Goal: Task Accomplishment & Management: Manage account settings

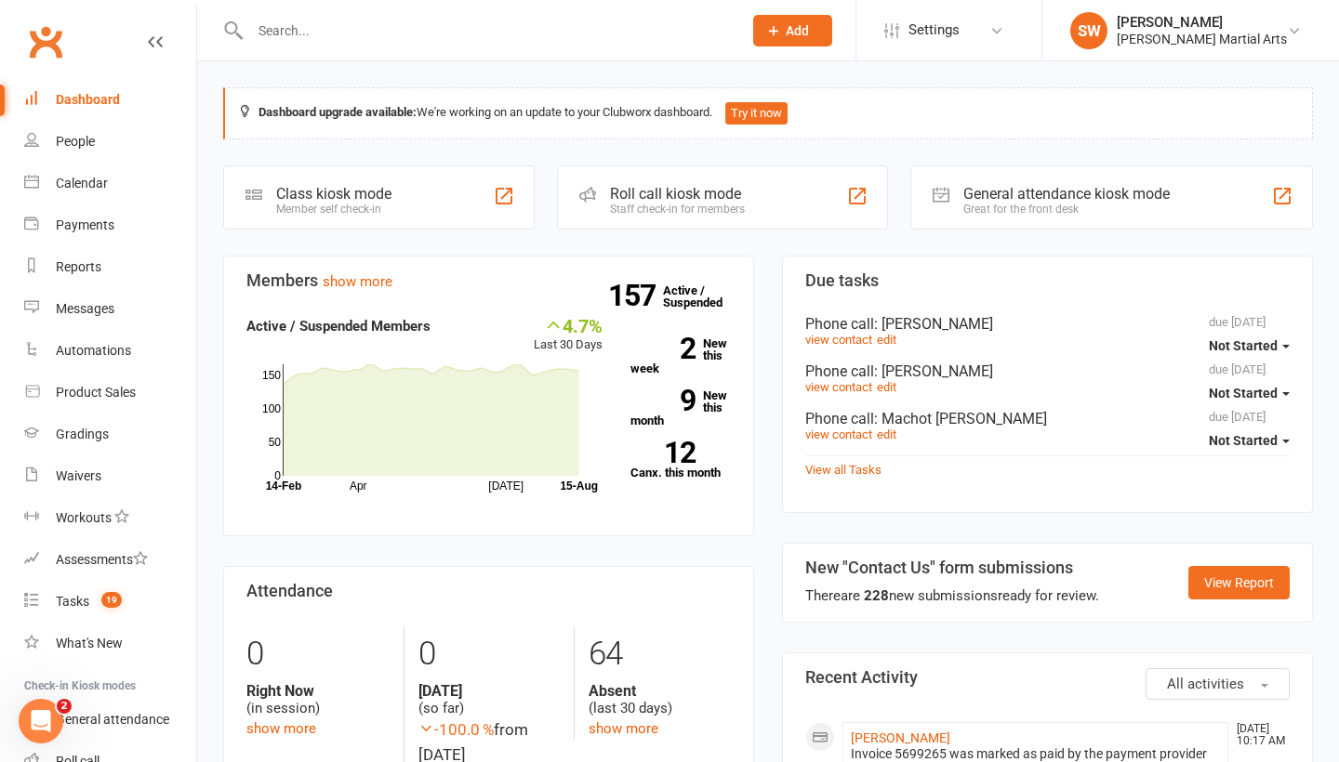
click at [306, 35] on input "text" at bounding box center [487, 31] width 484 height 26
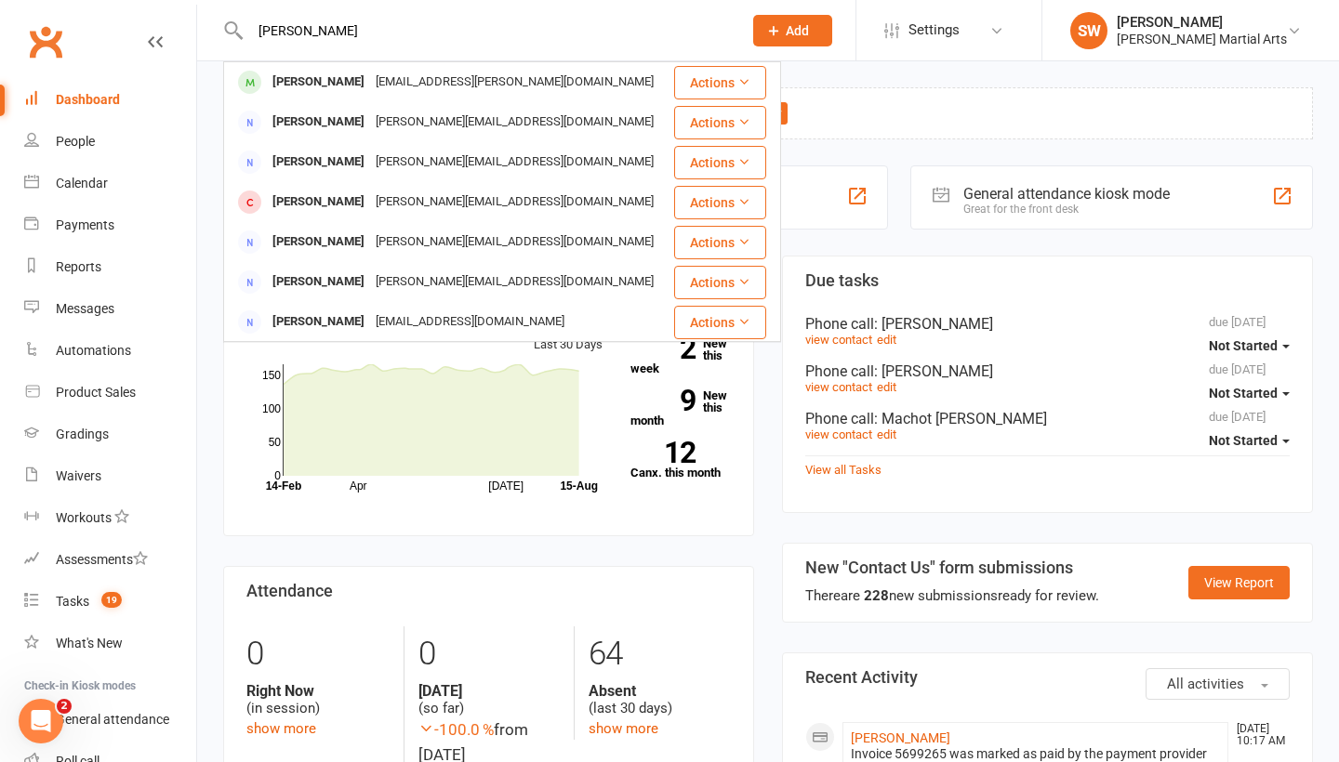
type input "[PERSON_NAME]"
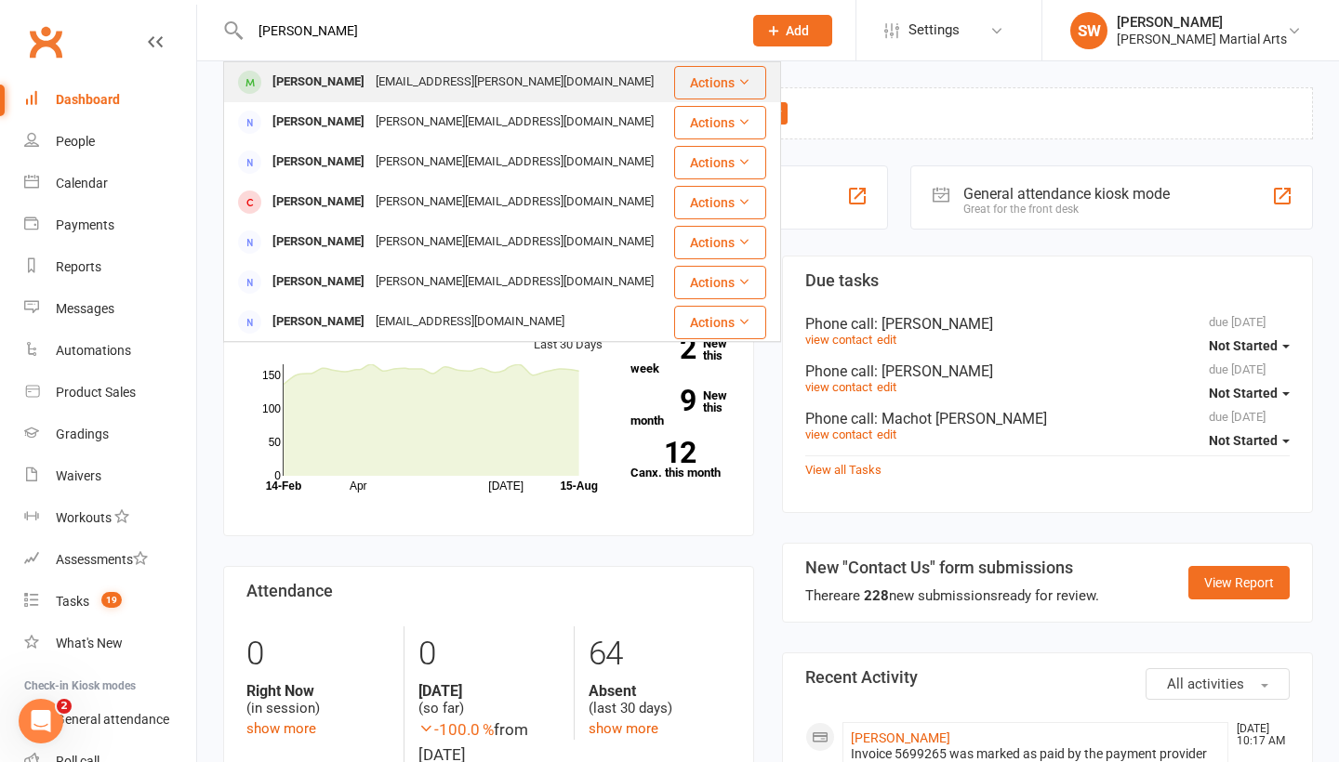
drag, startPoint x: 306, startPoint y: 35, endPoint x: 341, endPoint y: 73, distance: 52.0
click at [370, 73] on div "[EMAIL_ADDRESS][PERSON_NAME][DOMAIN_NAME]" at bounding box center [514, 82] width 289 height 27
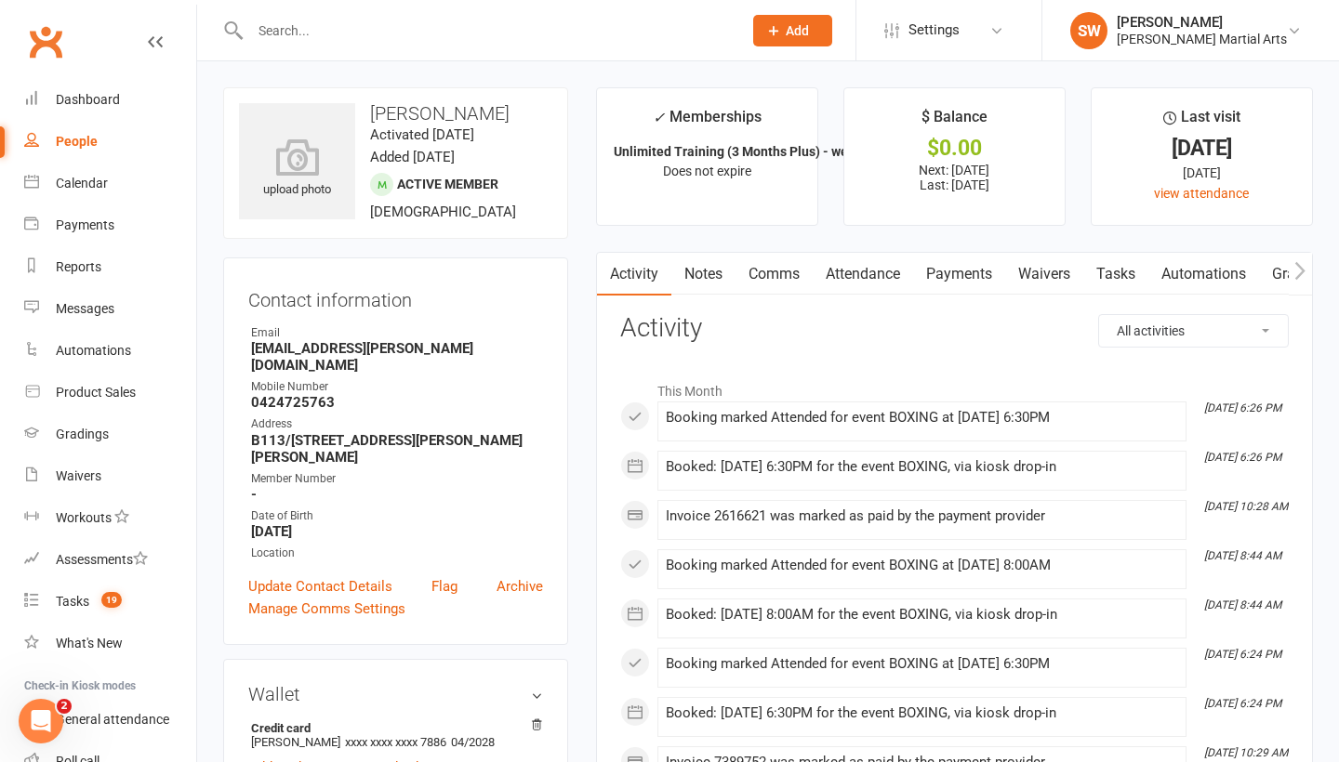
click at [958, 269] on link "Payments" at bounding box center [959, 274] width 92 height 43
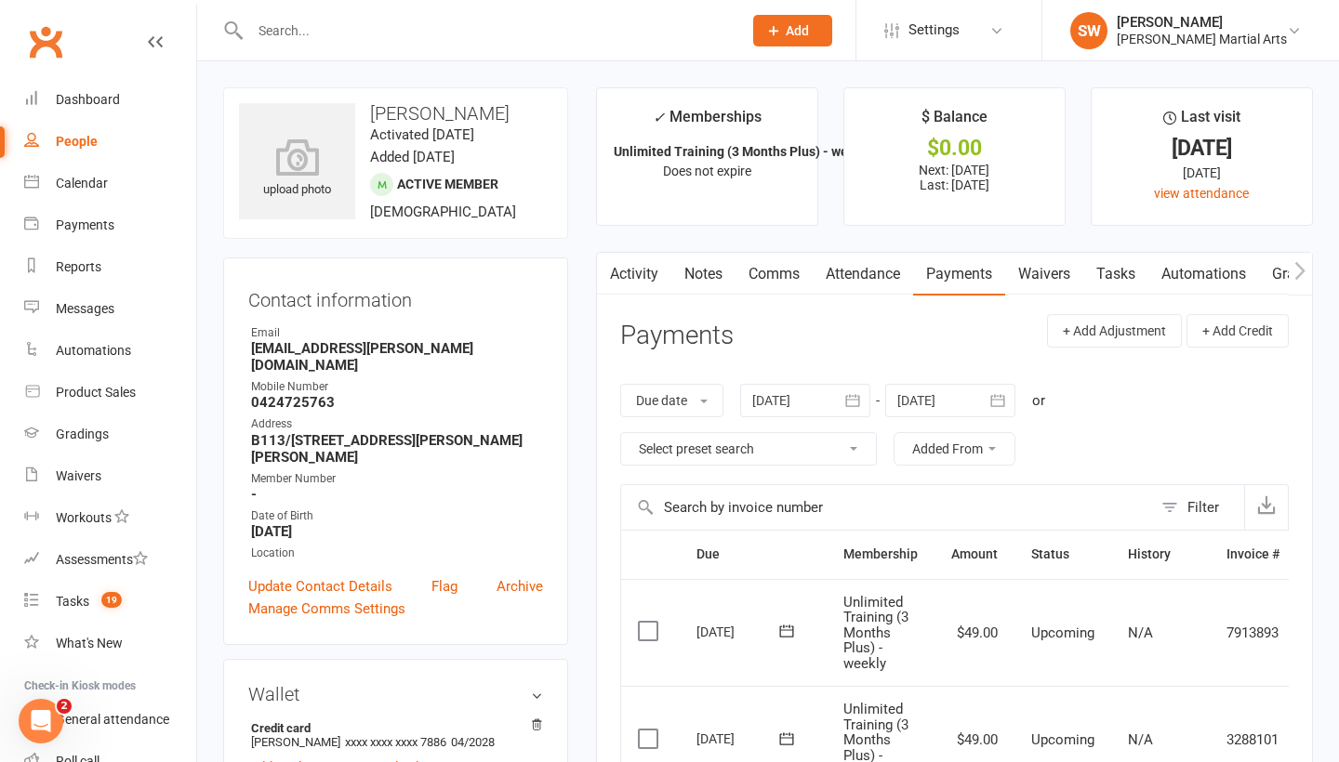
click at [790, 398] on div at bounding box center [805, 400] width 130 height 33
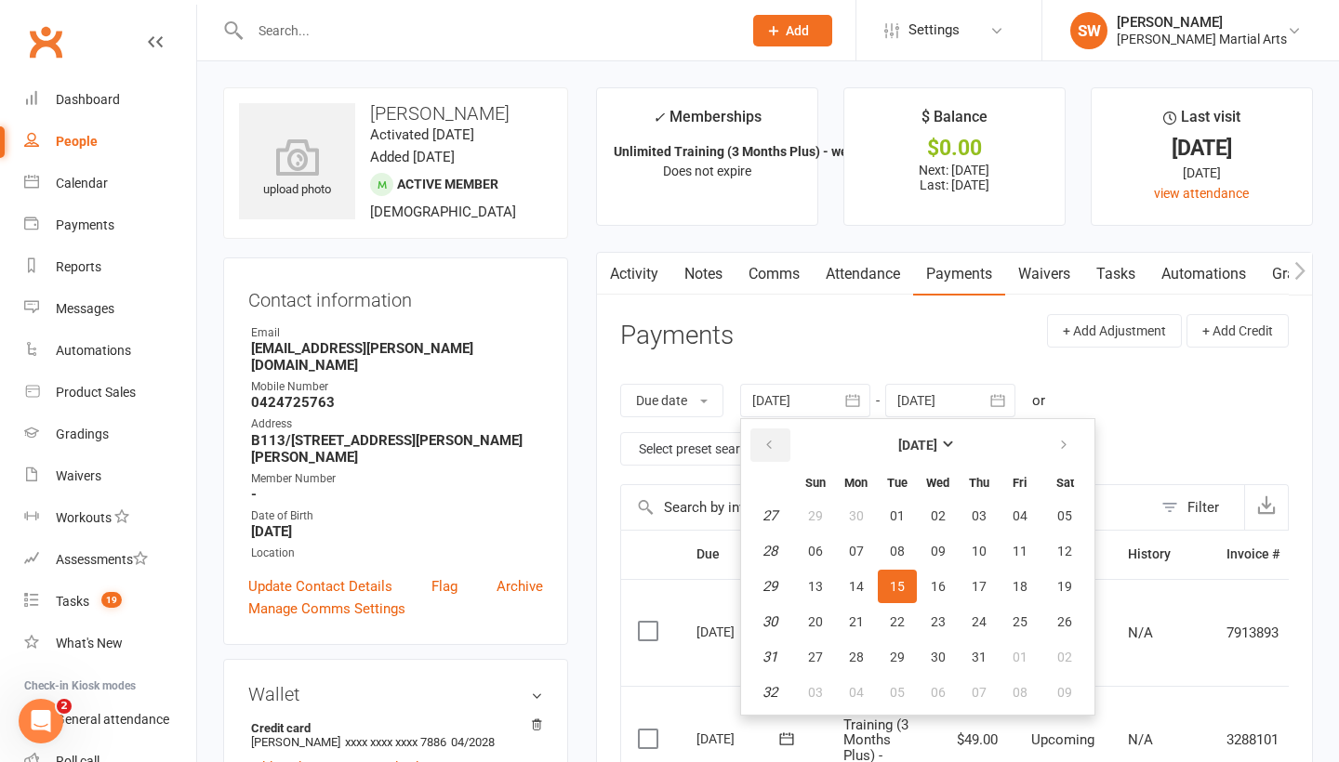
click at [768, 439] on icon "button" at bounding box center [768, 445] width 13 height 15
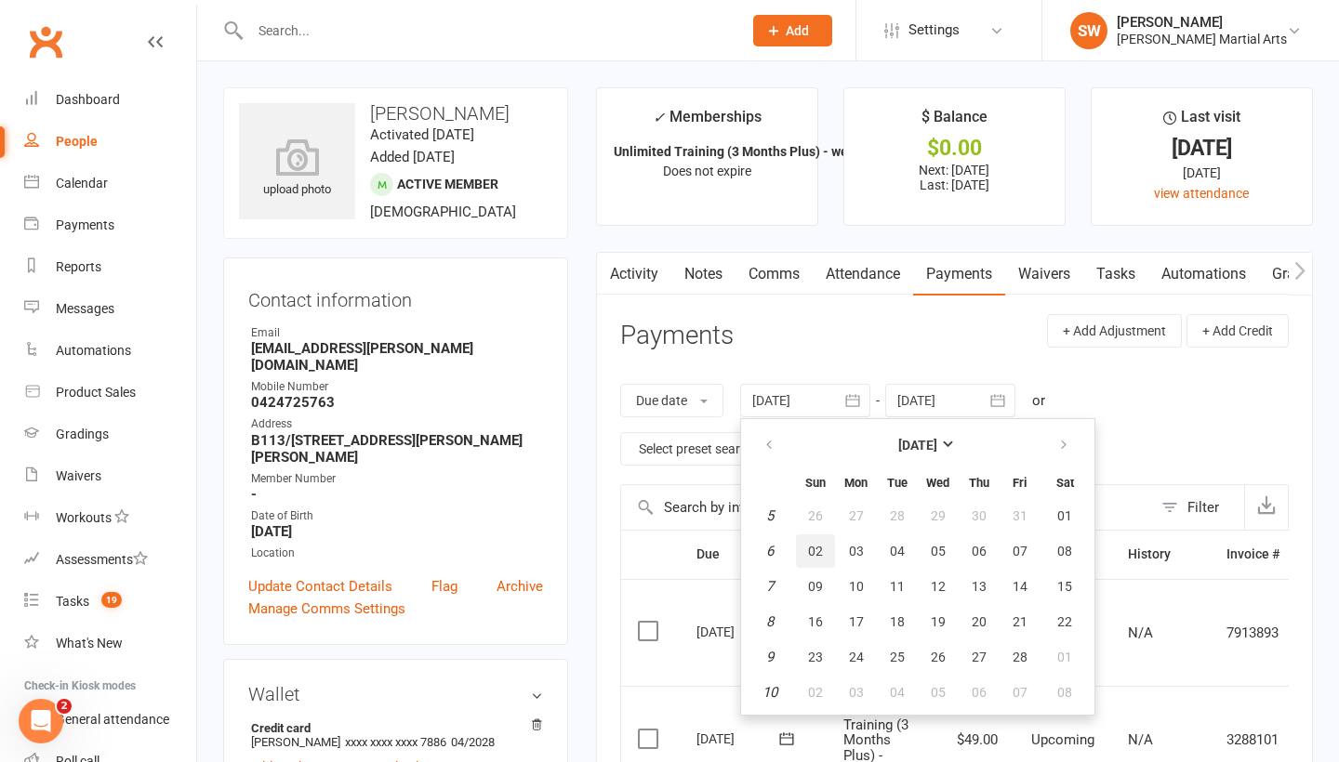
click at [820, 535] on button "02" at bounding box center [815, 551] width 39 height 33
type input "[DATE]"
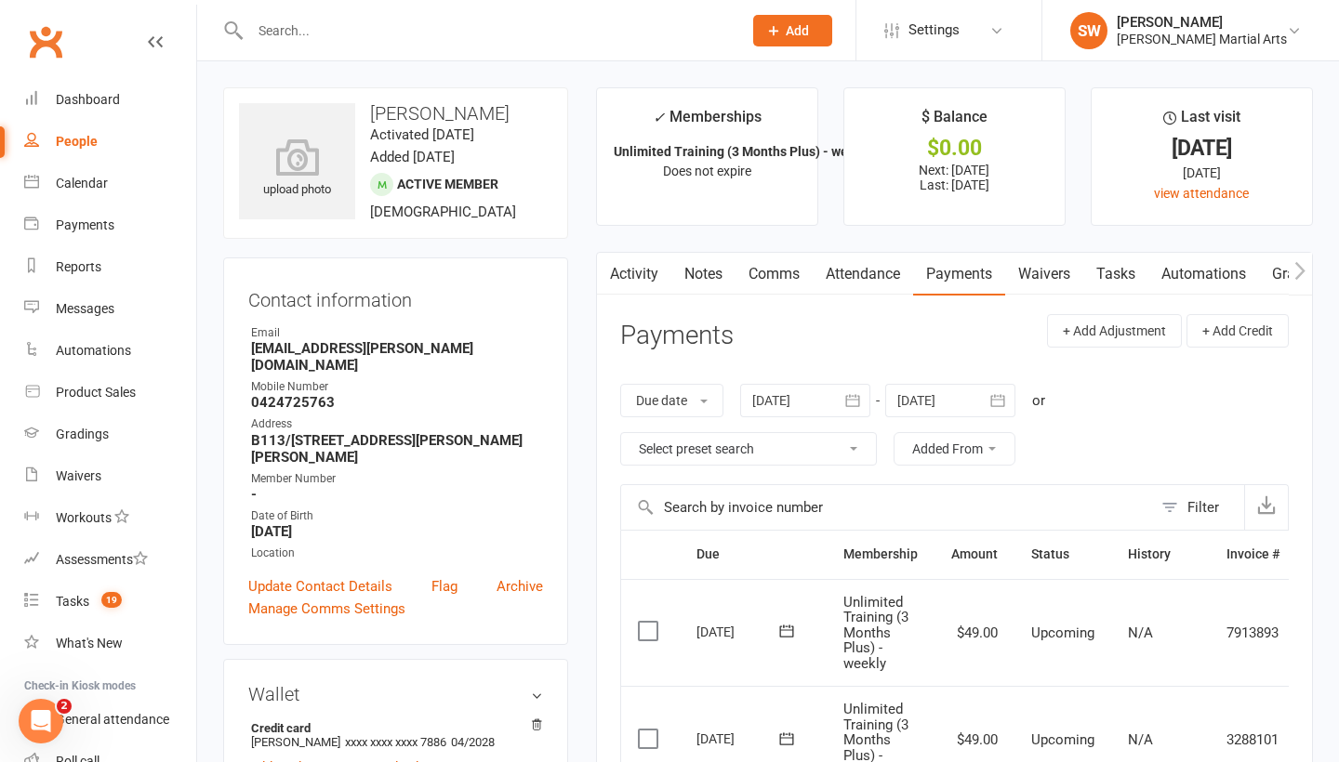
click at [783, 398] on div at bounding box center [805, 400] width 130 height 33
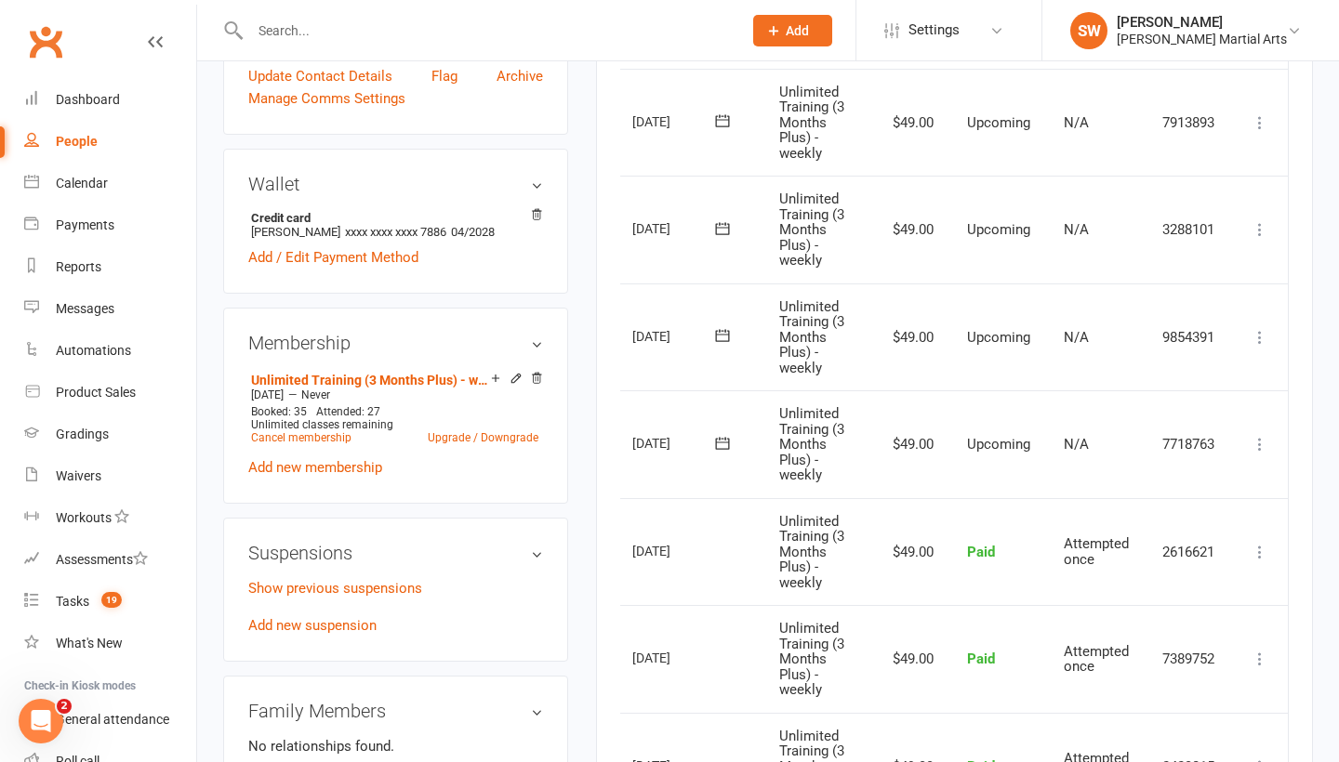
scroll to position [0, 65]
click at [1262, 435] on icon at bounding box center [1259, 444] width 19 height 19
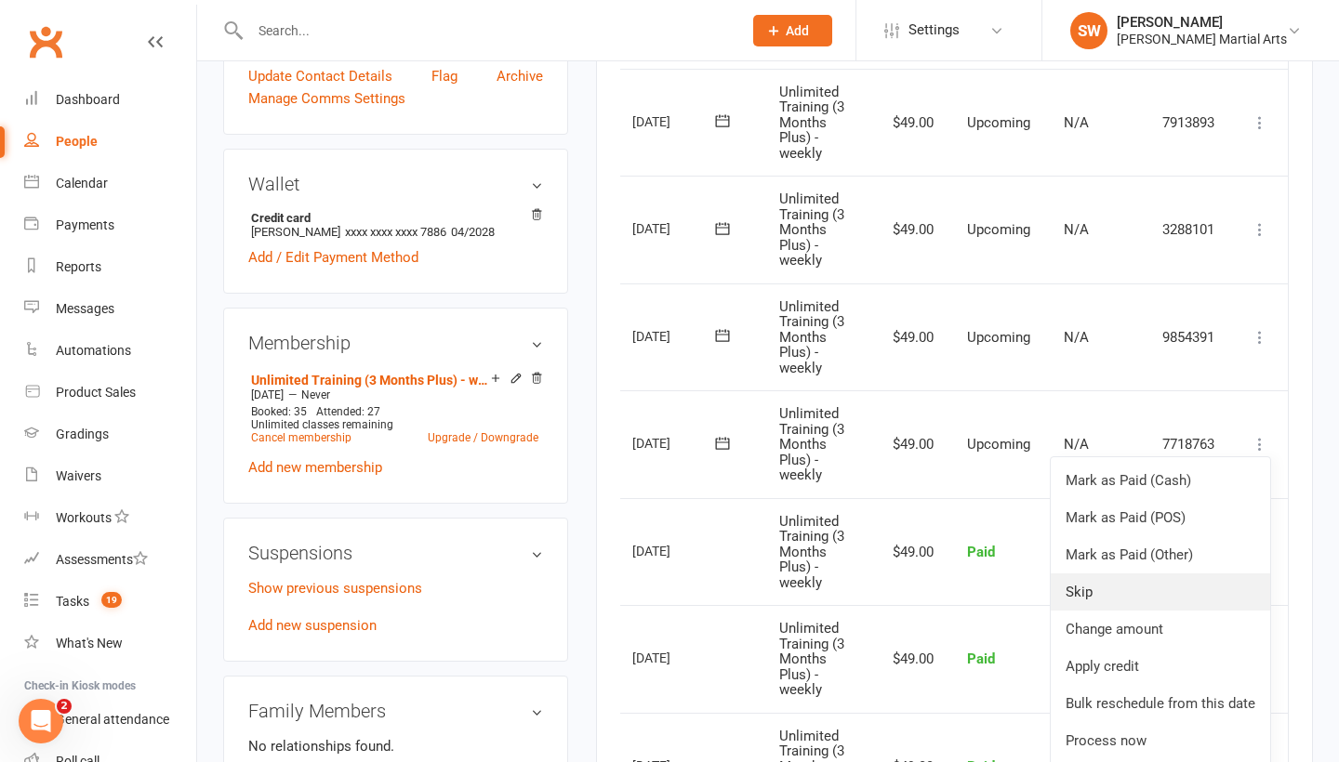
click at [1165, 582] on link "Skip" at bounding box center [1160, 592] width 219 height 37
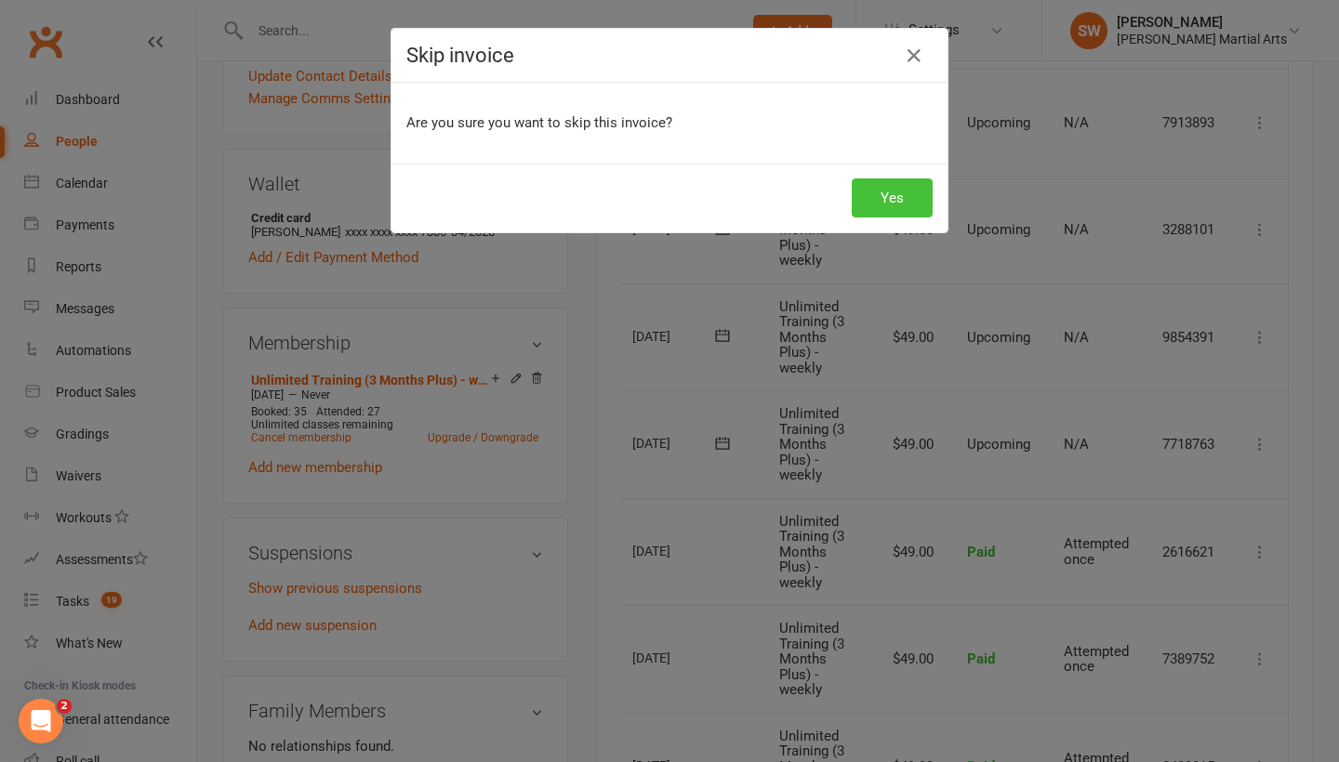
click at [879, 200] on button "Yes" at bounding box center [892, 197] width 81 height 39
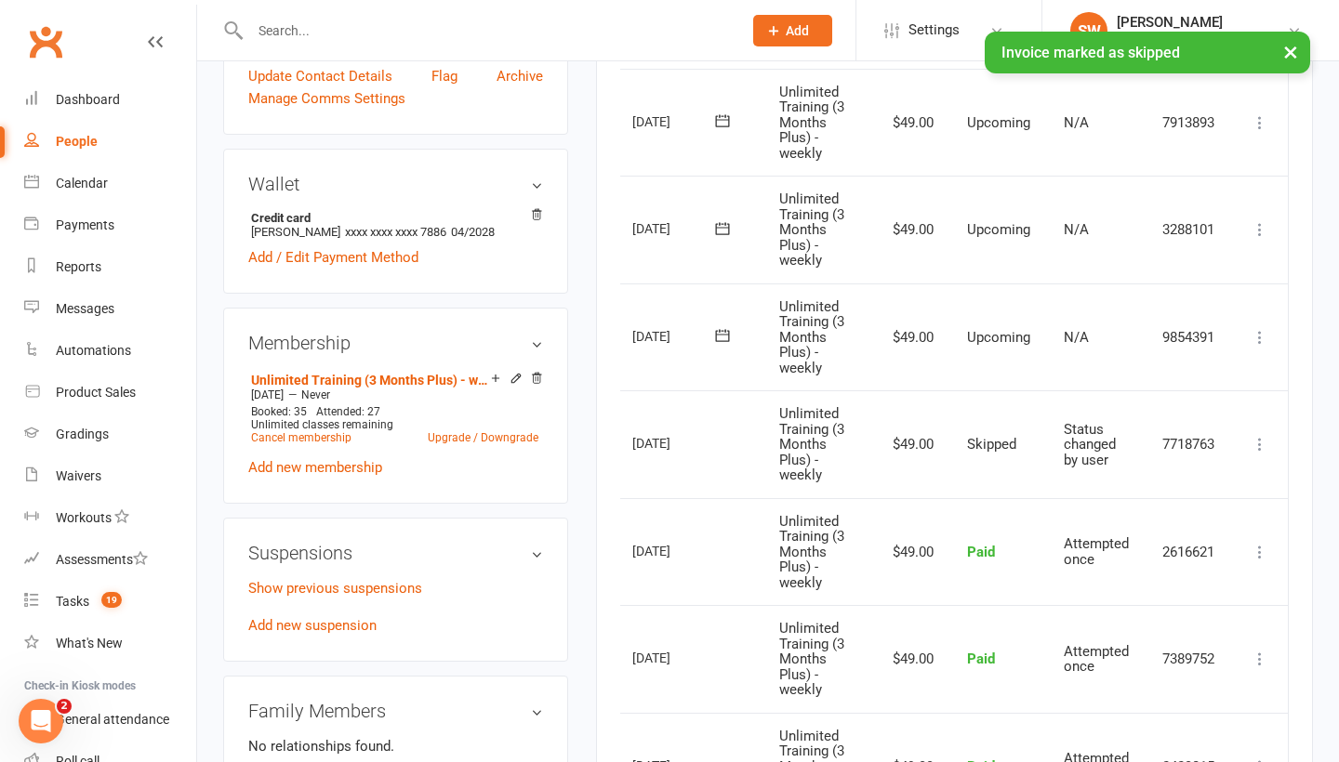
click at [1255, 332] on icon at bounding box center [1259, 337] width 19 height 19
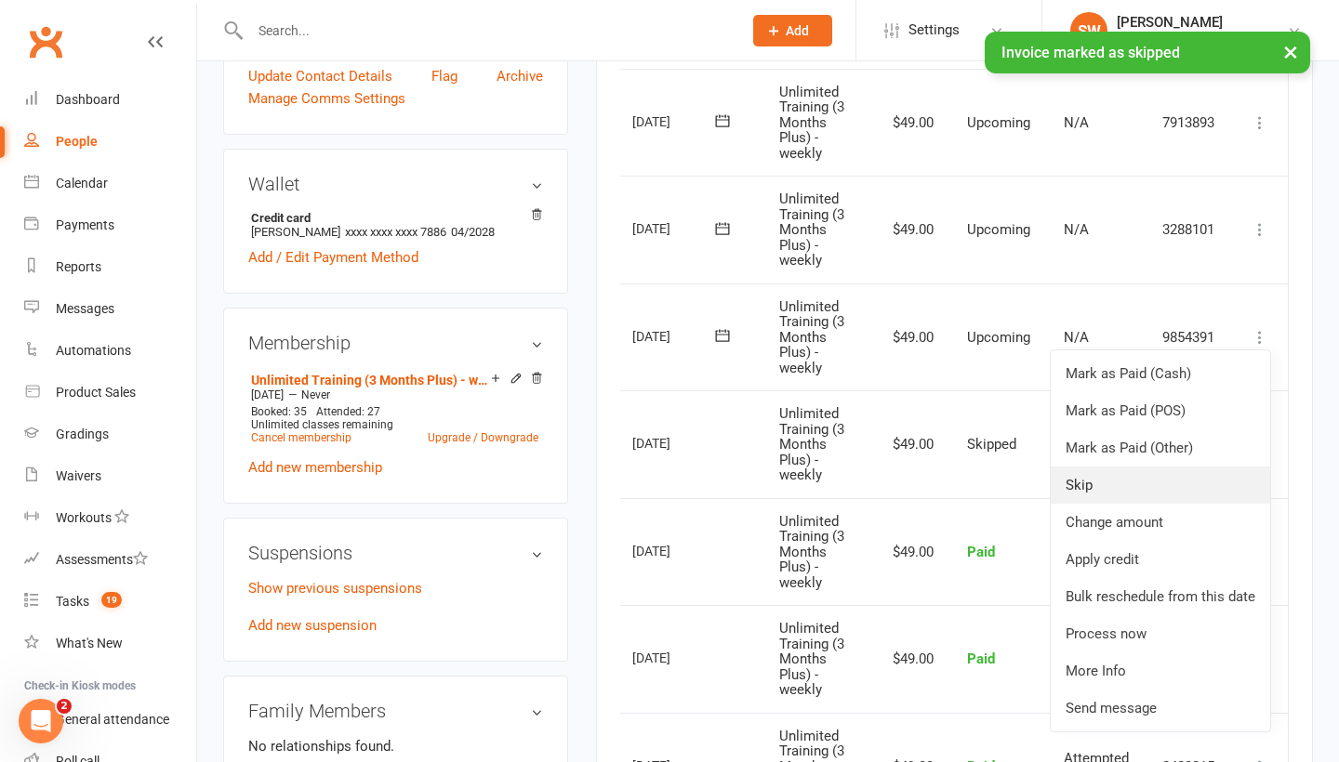
click at [1177, 479] on link "Skip" at bounding box center [1160, 485] width 219 height 37
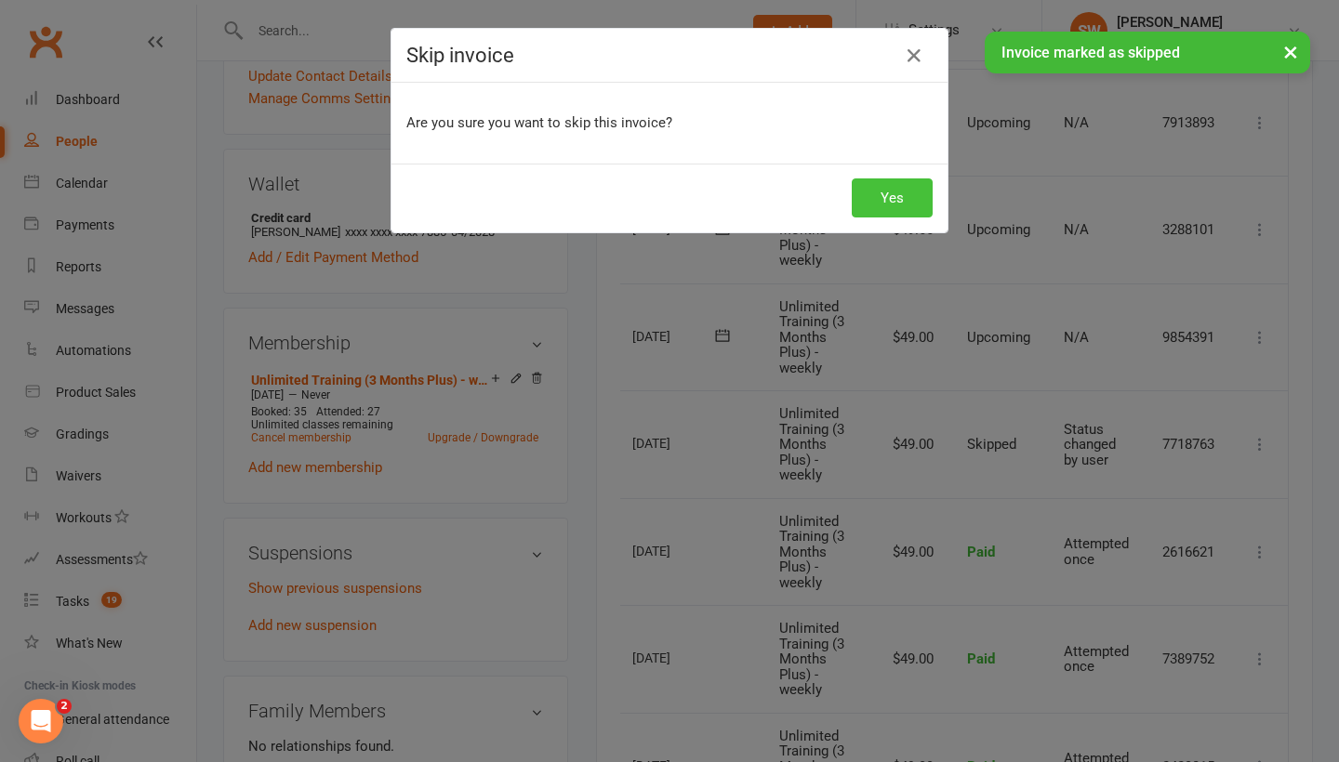
click at [905, 207] on button "Yes" at bounding box center [892, 197] width 81 height 39
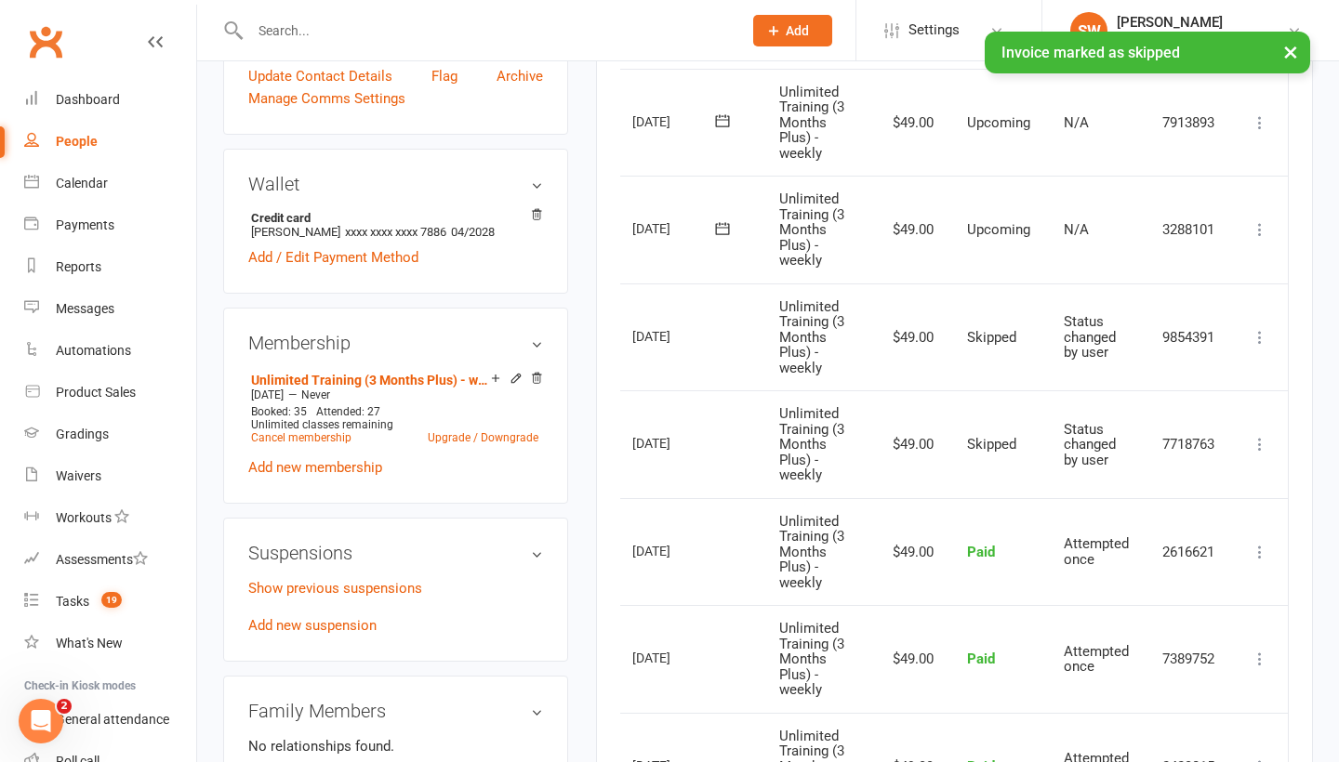
click at [1262, 222] on icon at bounding box center [1259, 229] width 19 height 19
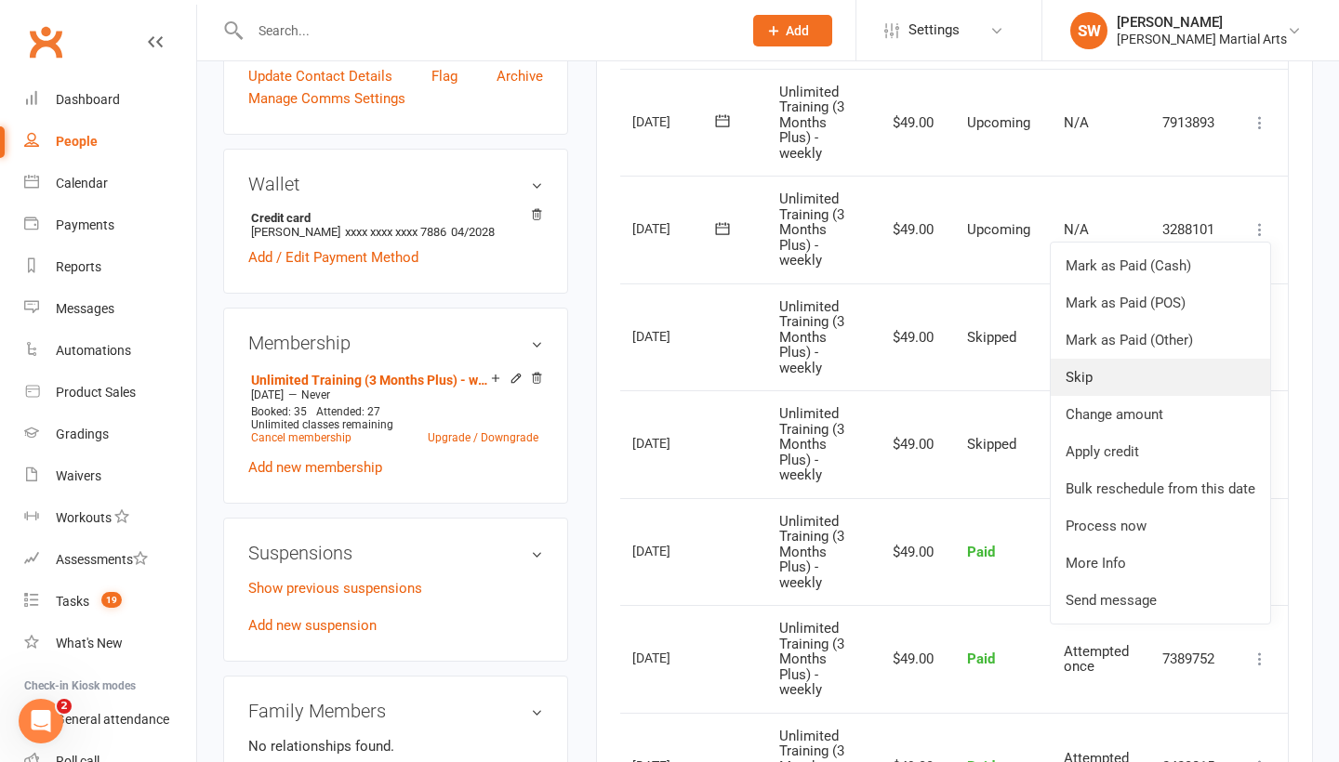
click at [1114, 368] on link "Skip" at bounding box center [1160, 377] width 219 height 37
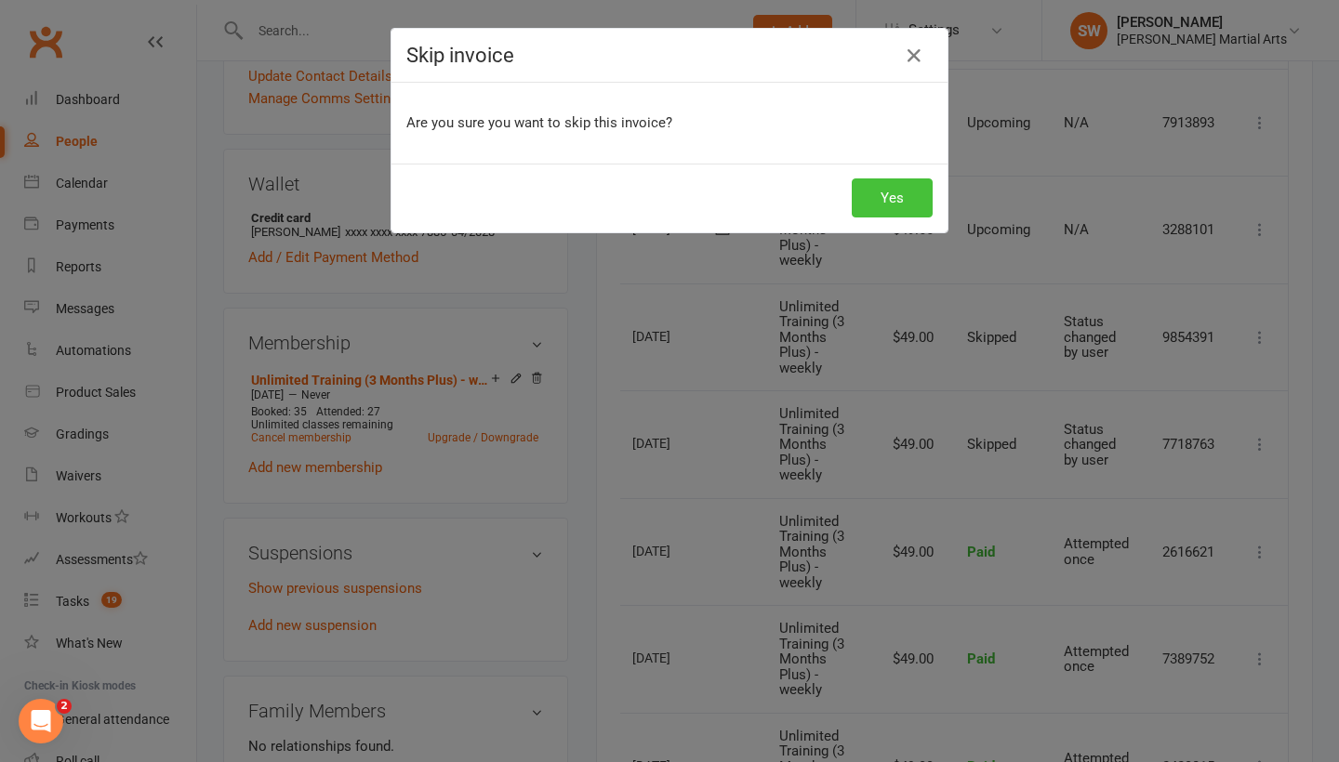
click at [909, 197] on button "Yes" at bounding box center [892, 197] width 81 height 39
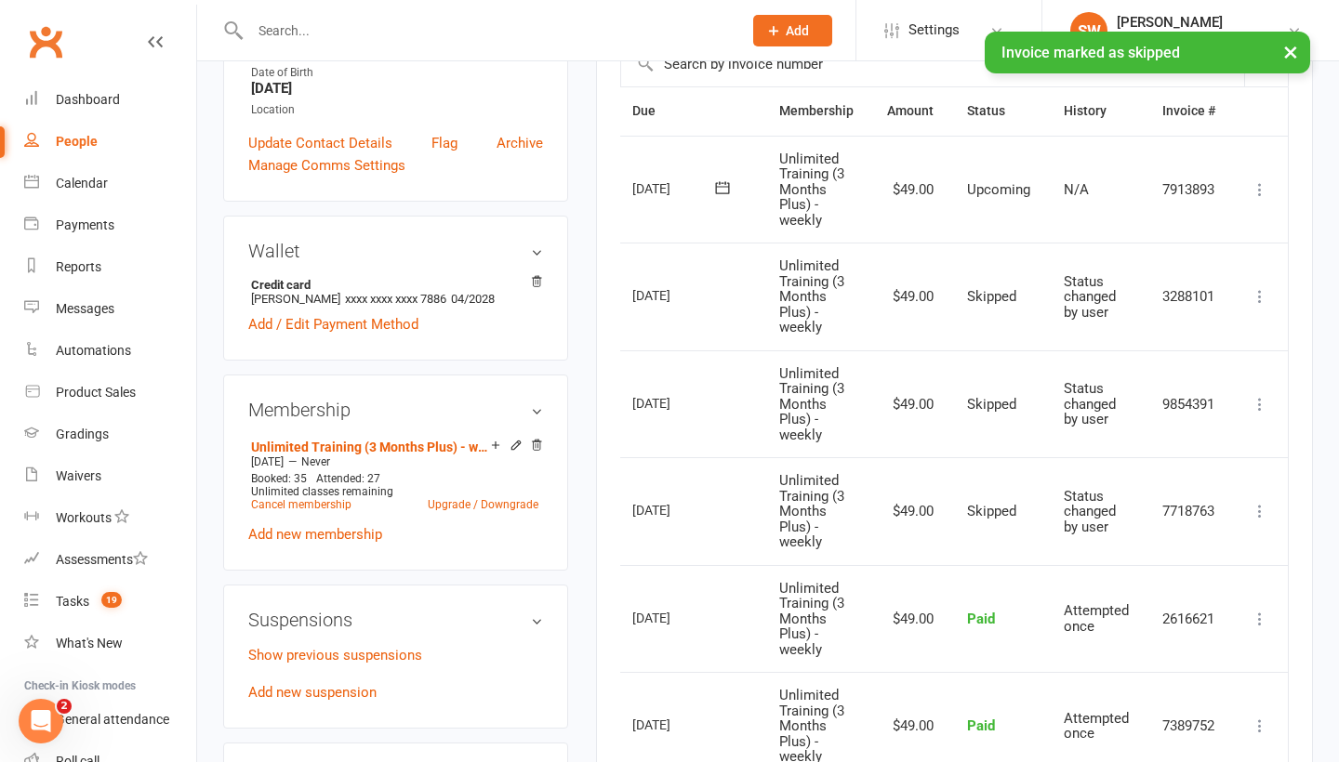
scroll to position [441, 0]
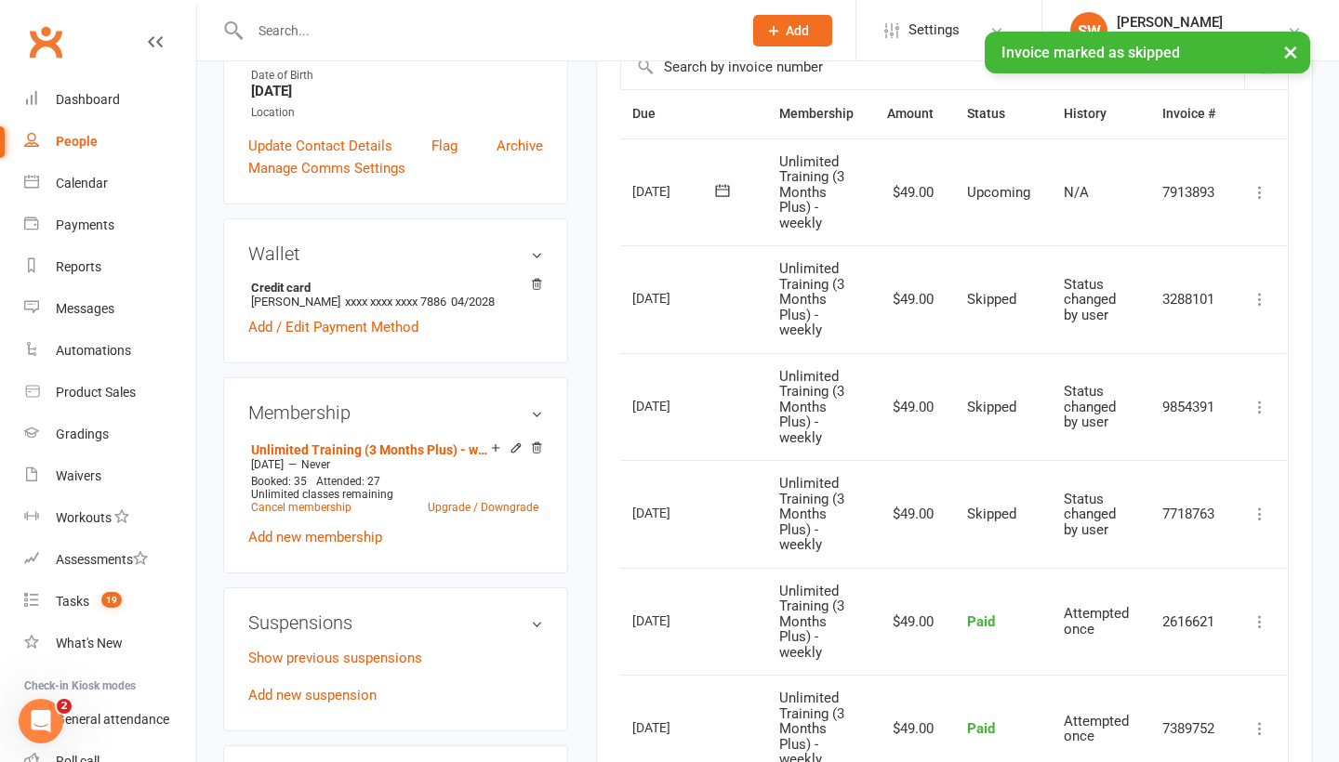
click at [1263, 194] on icon at bounding box center [1259, 192] width 19 height 19
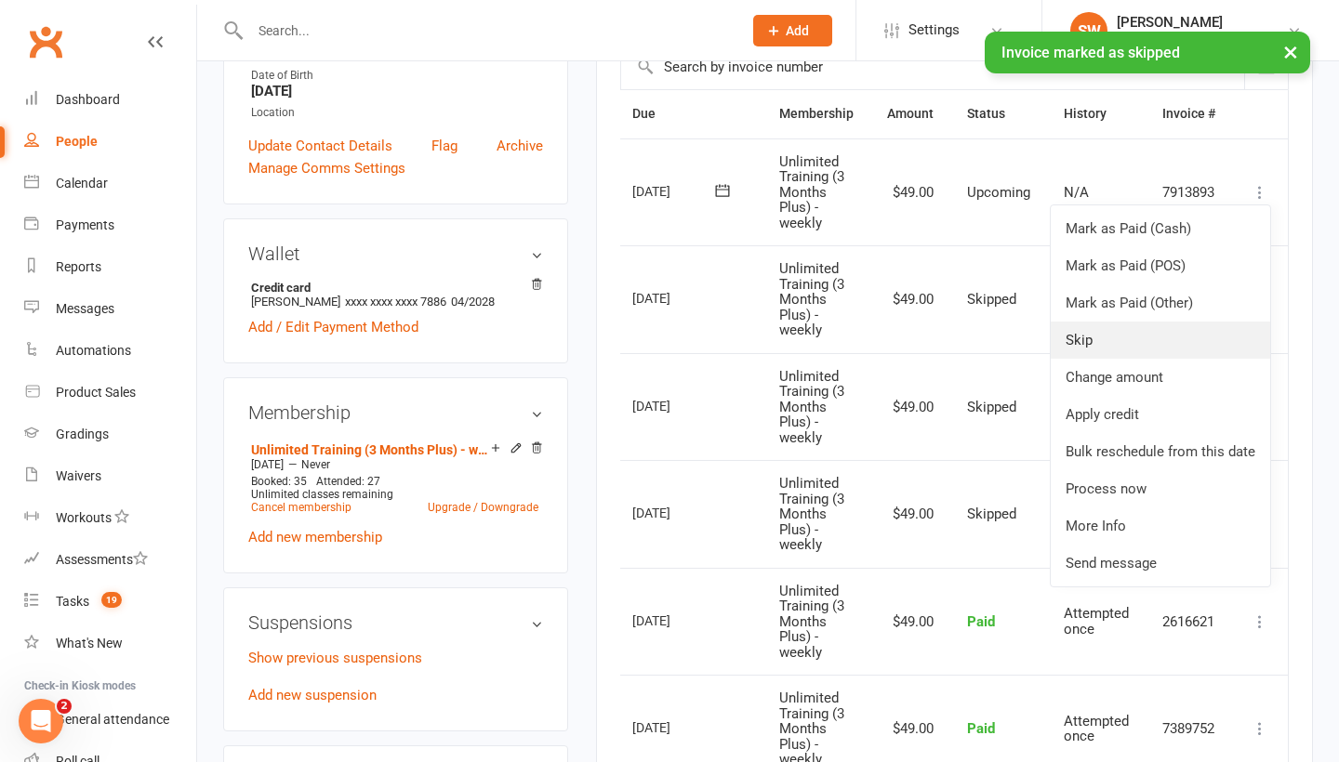
click at [1143, 350] on link "Skip" at bounding box center [1160, 340] width 219 height 37
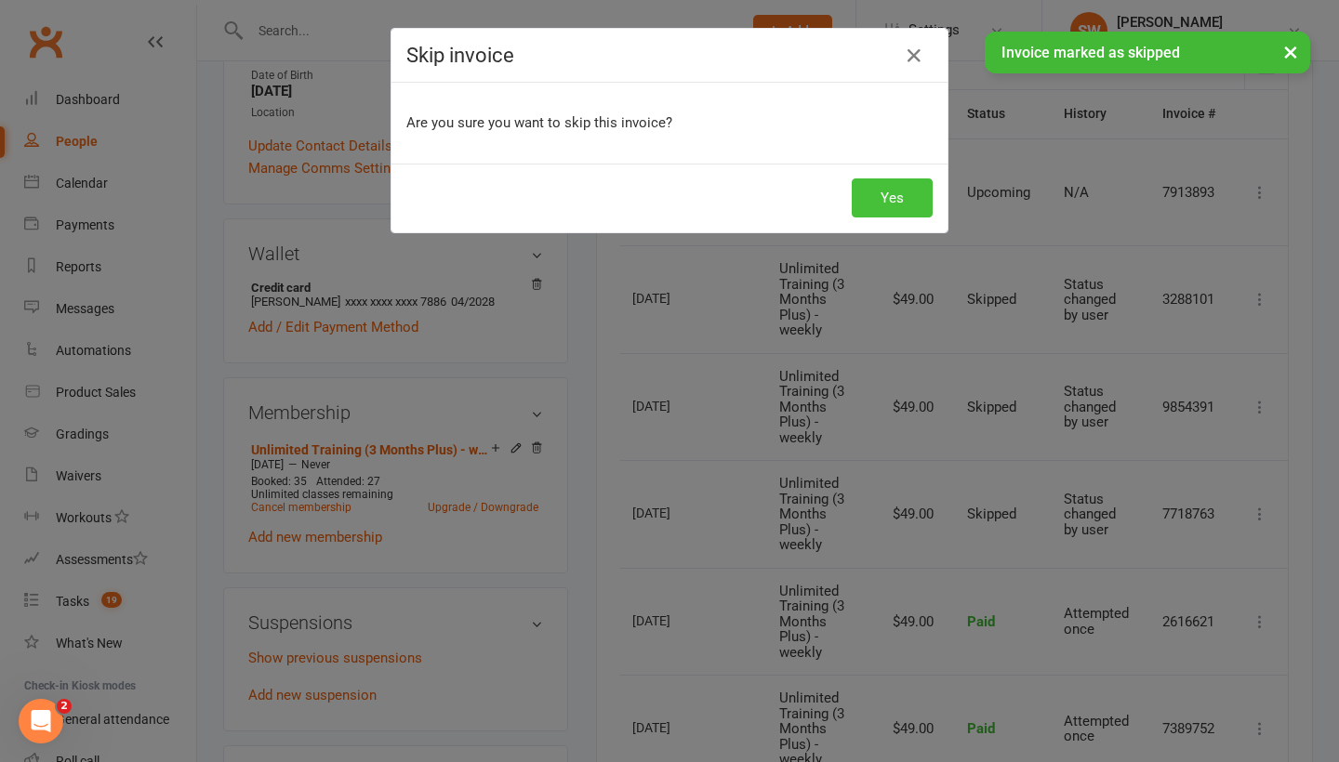
click at [881, 186] on button "Yes" at bounding box center [892, 197] width 81 height 39
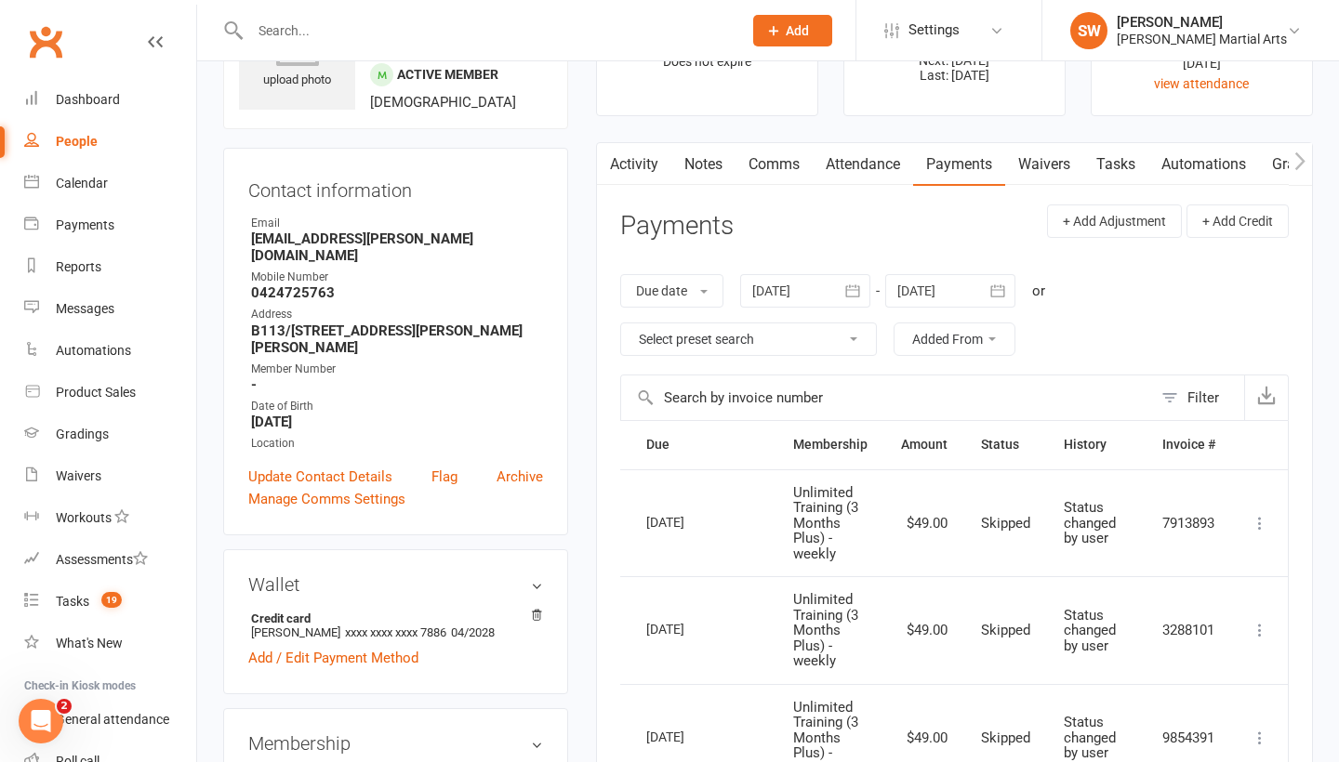
scroll to position [157, 0]
